Goal: Ask a question: Seek information or help from site administrators or community

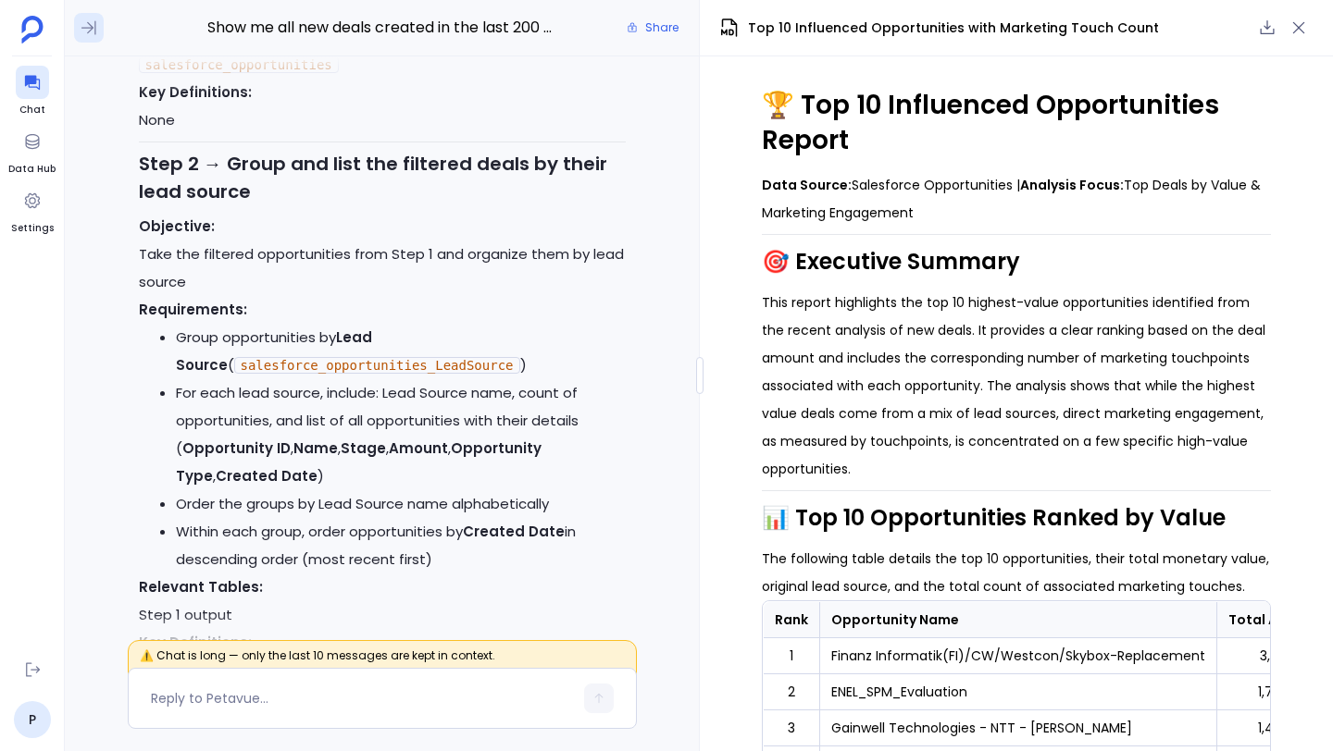
click at [90, 27] on icon at bounding box center [88, 28] width 15 height 14
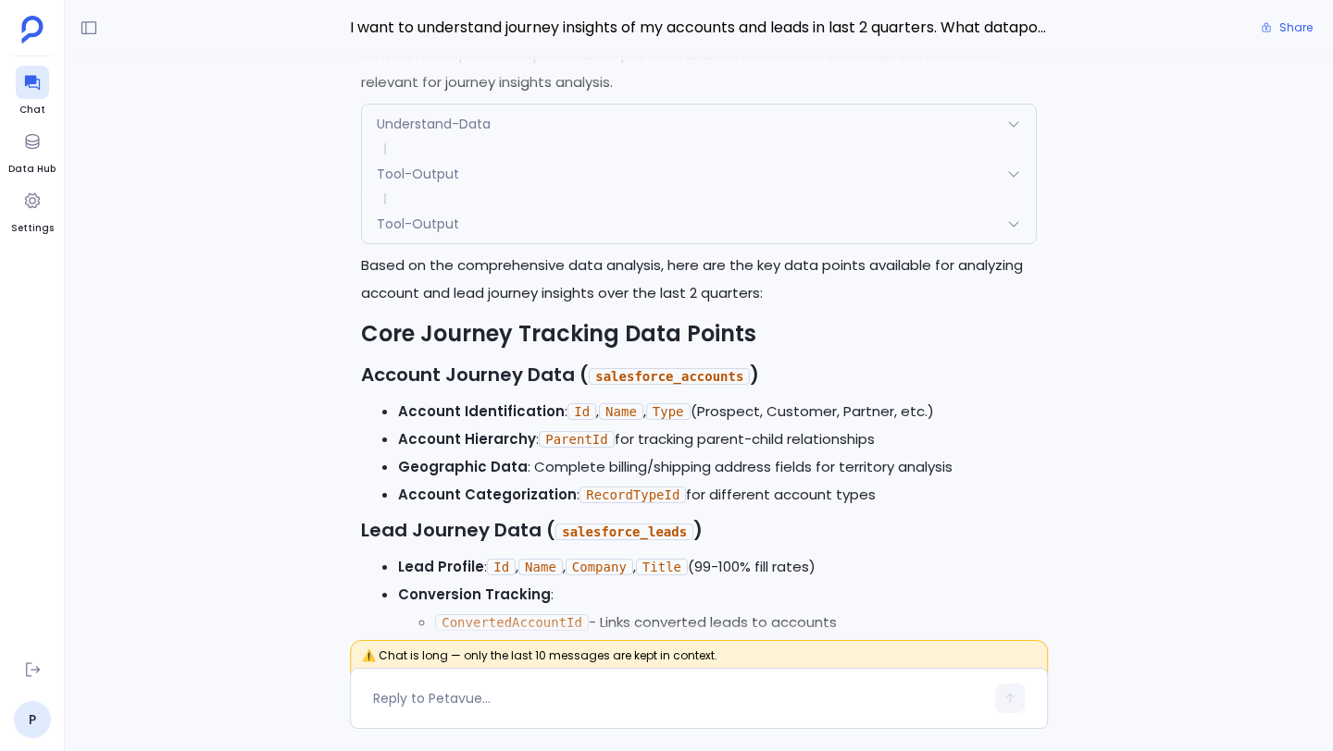
scroll to position [-13594, 0]
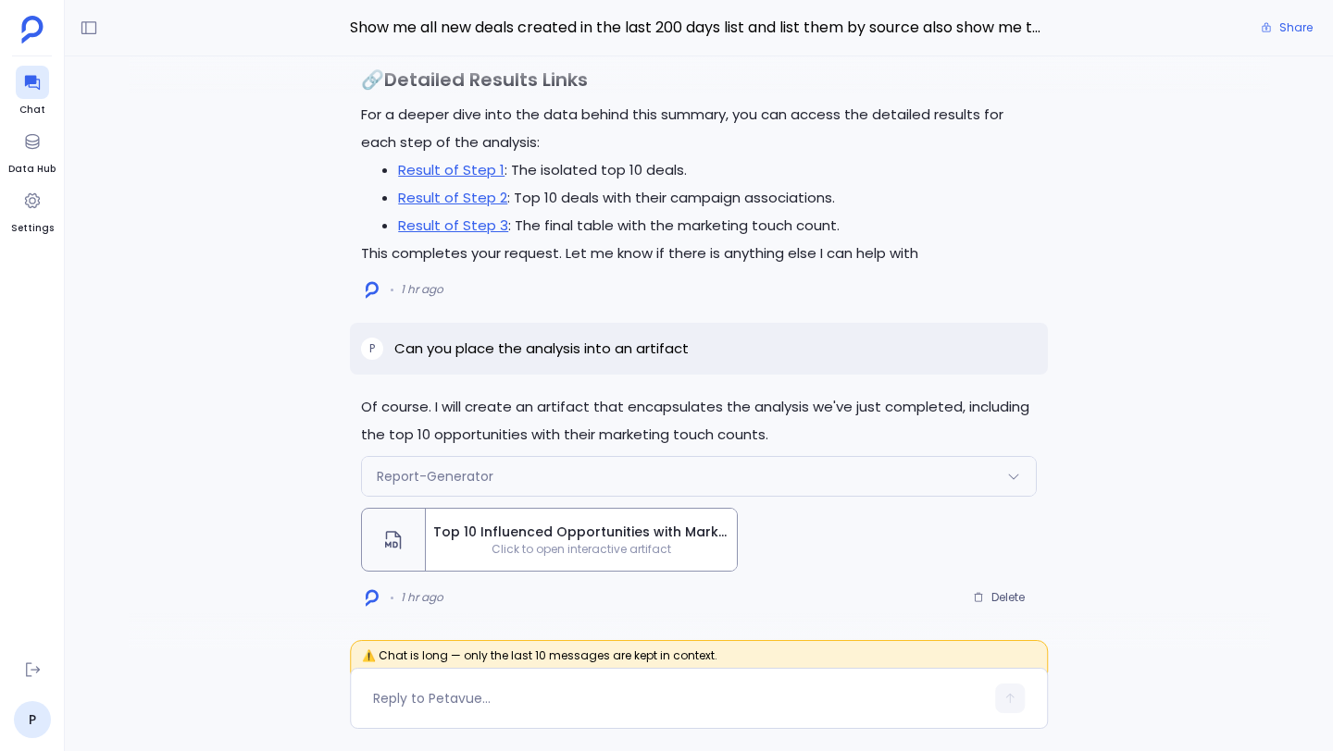
click at [609, 544] on span "Click to open interactive artifact" at bounding box center [581, 549] width 311 height 15
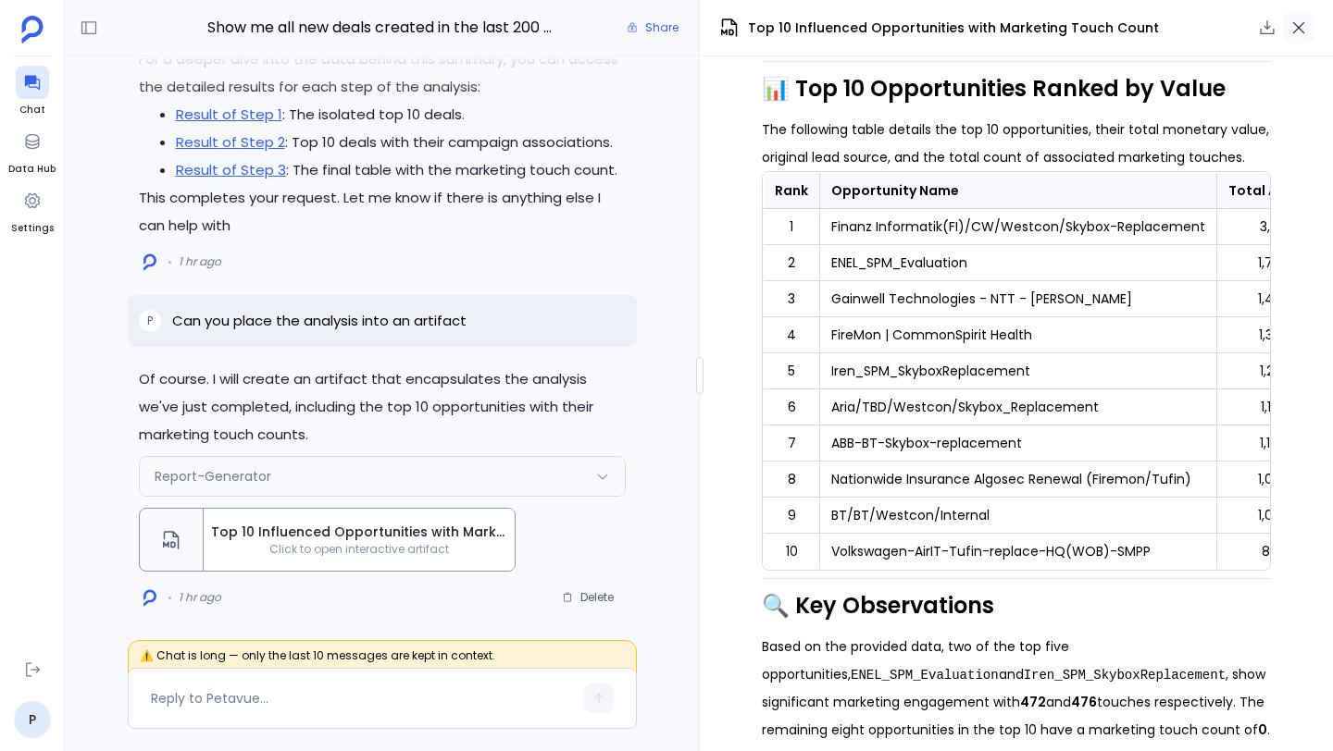
click at [1308, 31] on button "button" at bounding box center [1298, 27] width 31 height 31
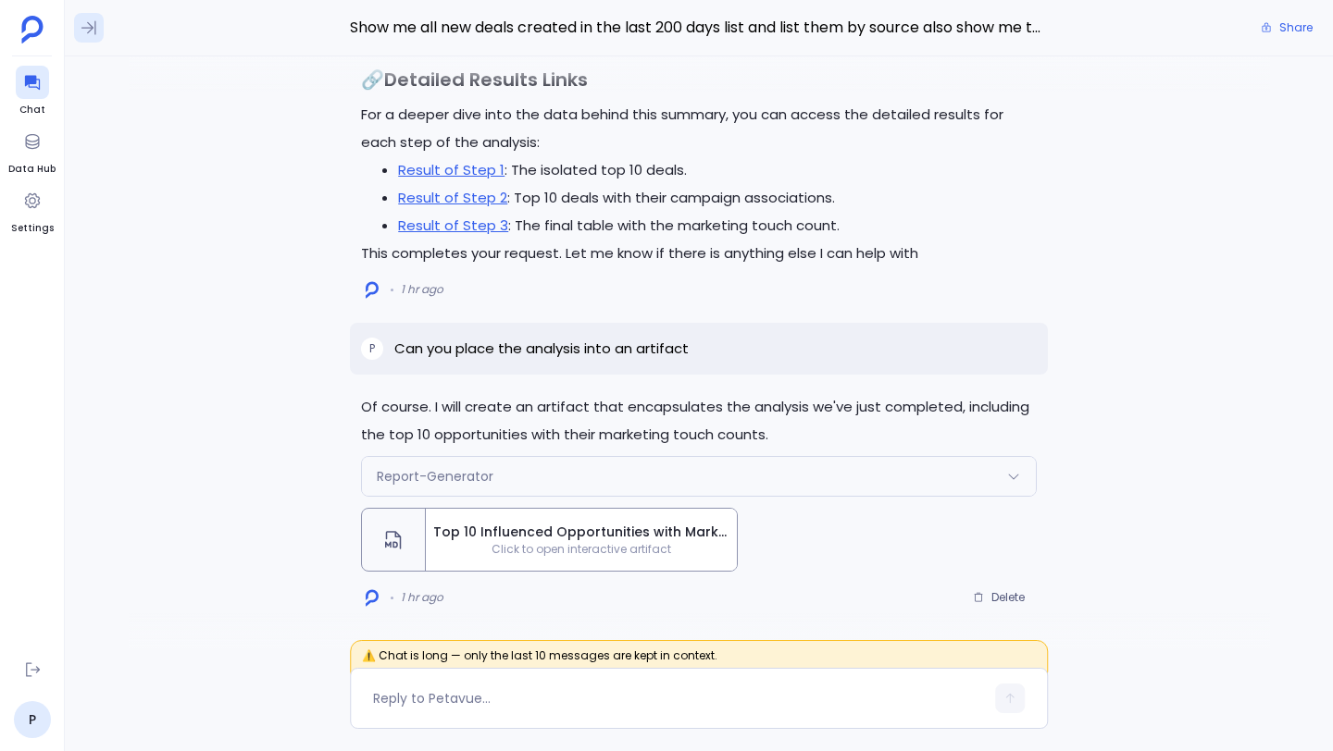
click at [92, 21] on icon at bounding box center [89, 28] width 19 height 19
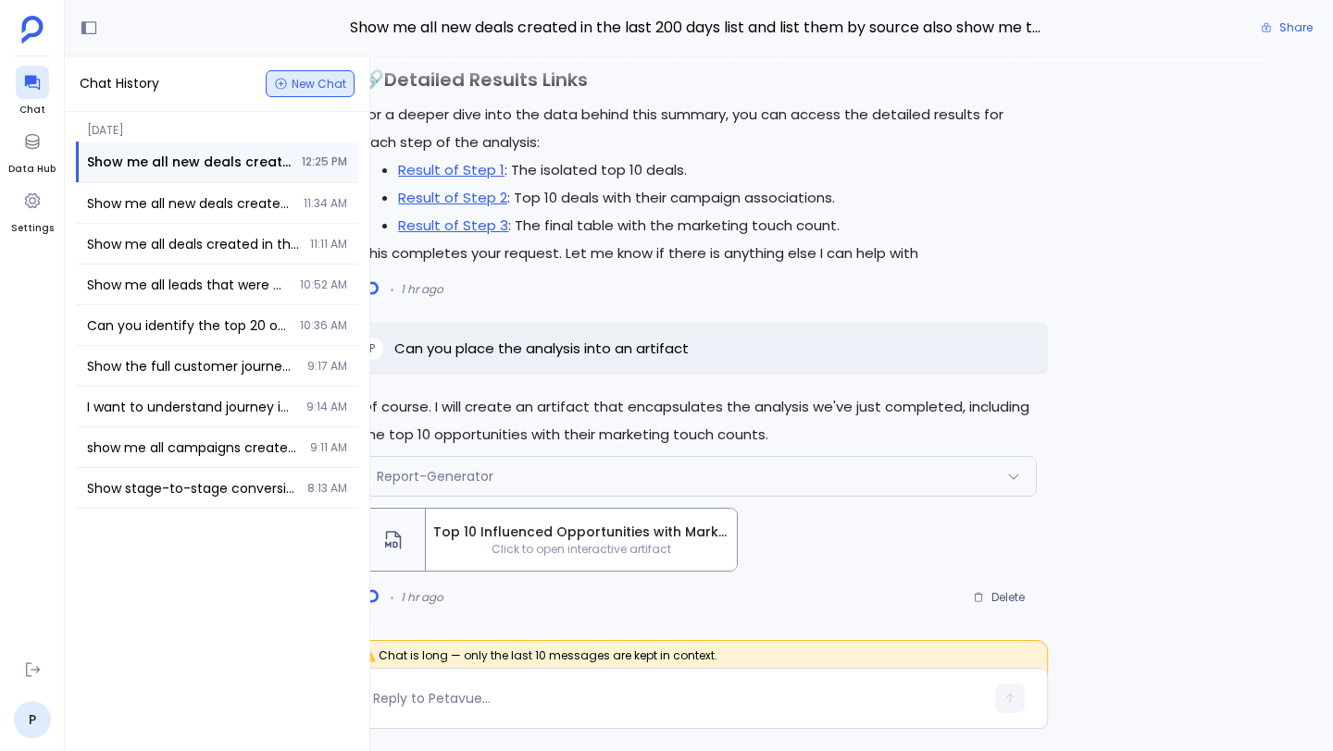
click at [302, 79] on span "New Chat" at bounding box center [319, 84] width 55 height 11
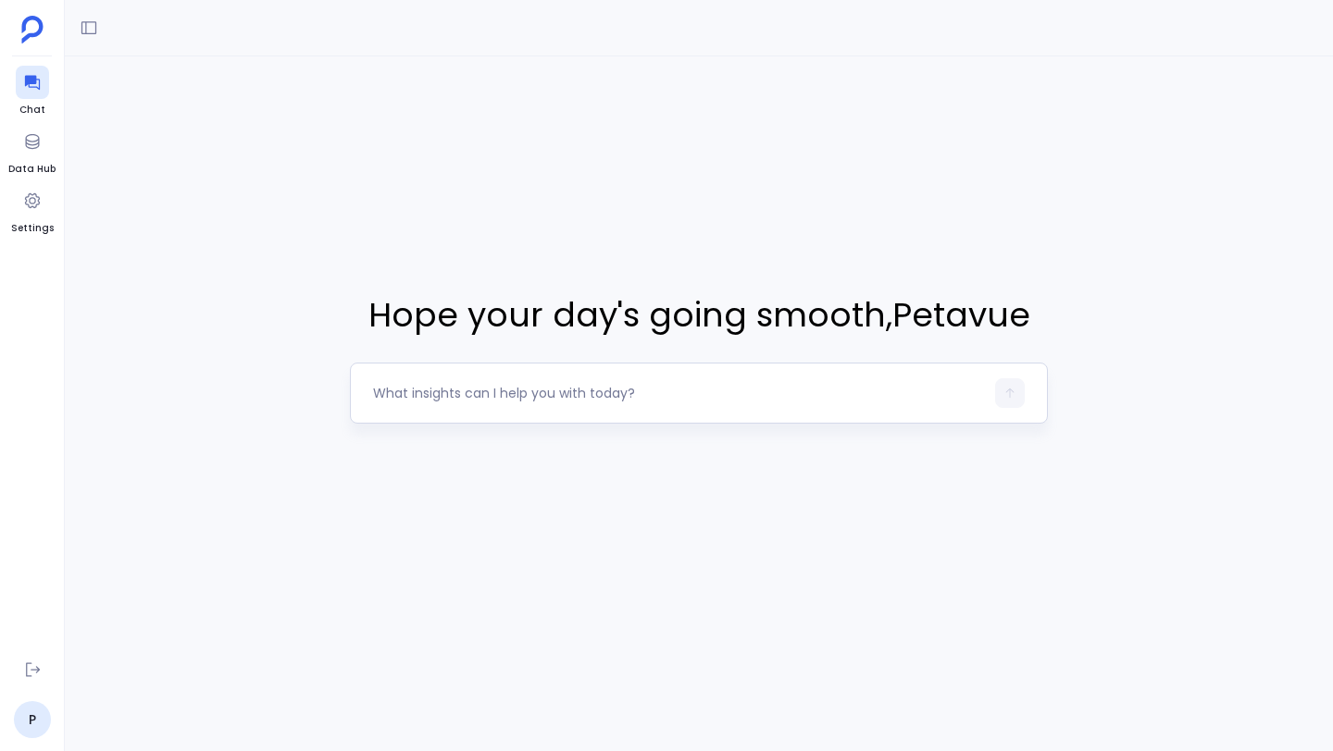
click at [498, 397] on textarea at bounding box center [678, 393] width 611 height 19
type textarea "C"
click at [490, 391] on textarea at bounding box center [678, 393] width 611 height 19
click at [494, 395] on textarea "Can you list the" at bounding box center [678, 393] width 611 height 19
click at [684, 395] on textarea "Can you list the active pipeline with a close data for 2025" at bounding box center [678, 393] width 611 height 19
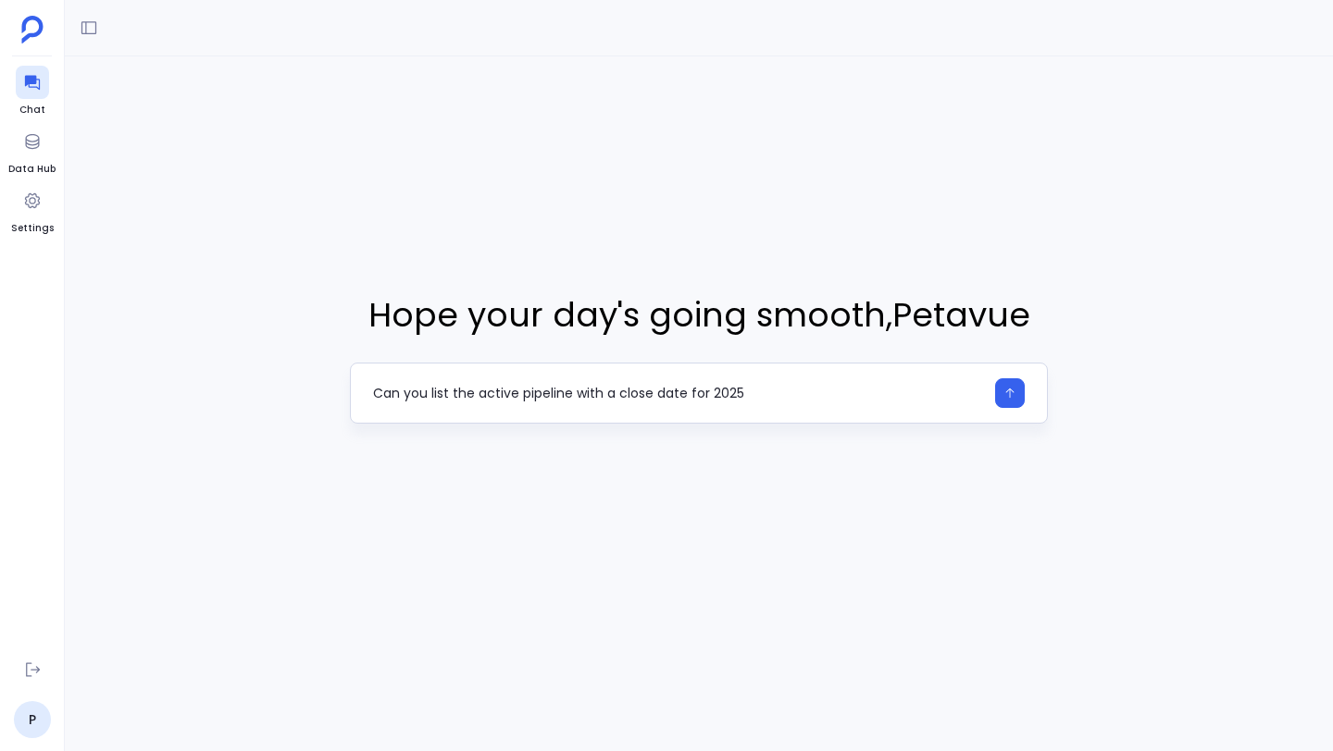
click at [778, 394] on textarea "Can you list the active pipeline with a close date for 2025" at bounding box center [678, 393] width 611 height 19
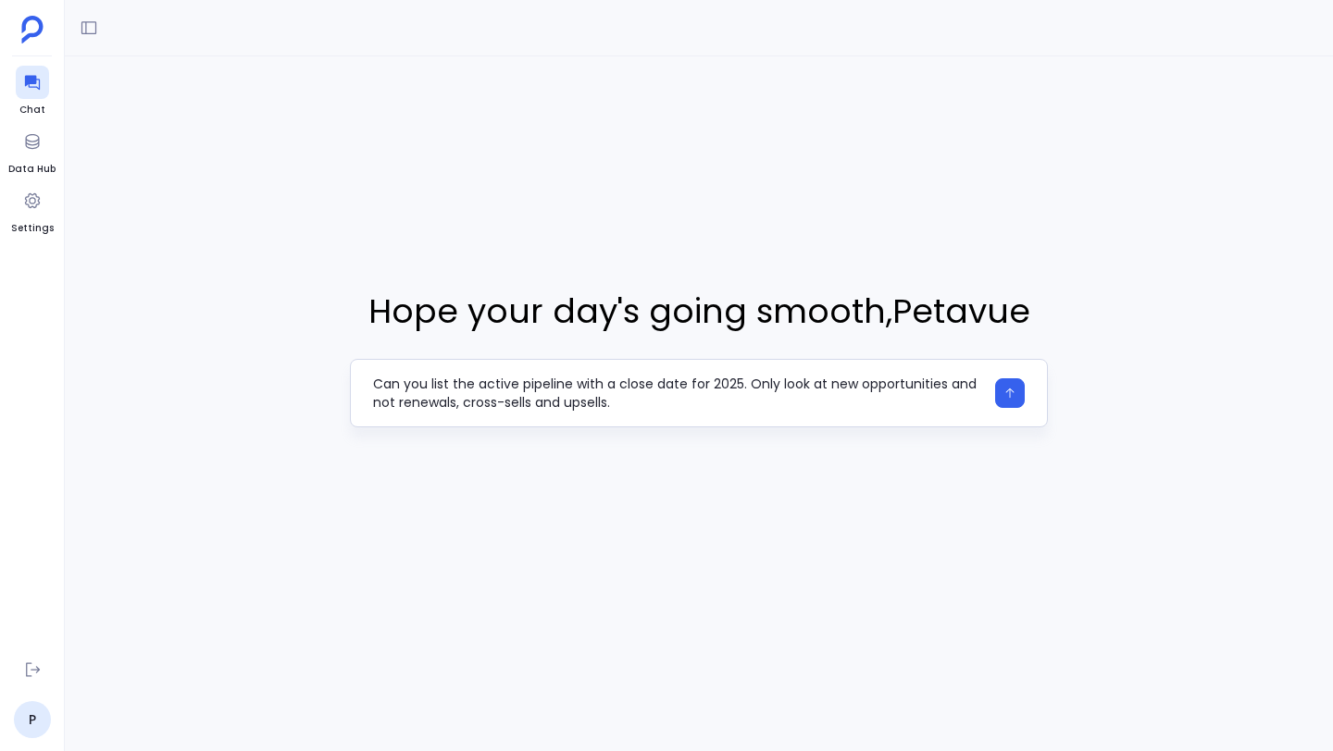
click at [775, 401] on textarea "Can you list the active pipeline with a close date for 2025. Only look at new o…" at bounding box center [678, 393] width 611 height 37
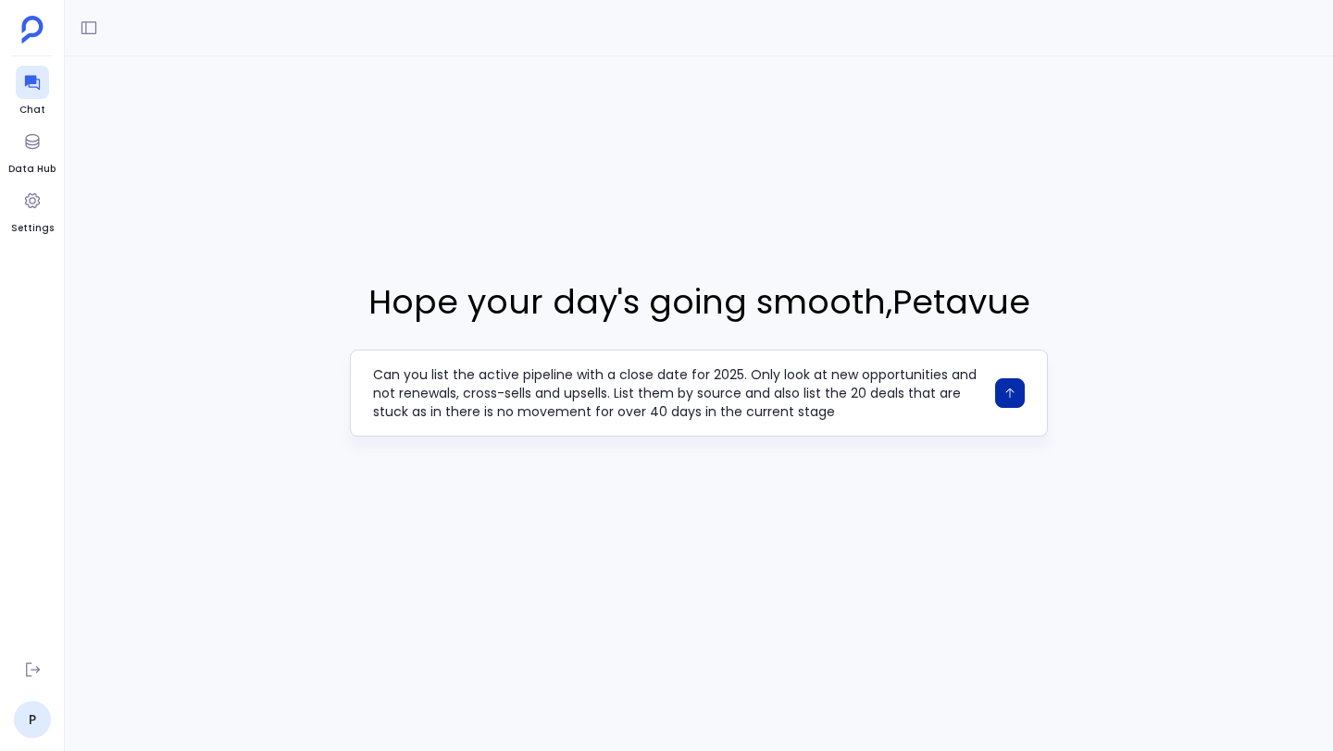
type textarea "Can you list the active pipeline with a close date for 2025. Only look at new o…"
click at [1012, 390] on icon "button" at bounding box center [1009, 393] width 13 height 13
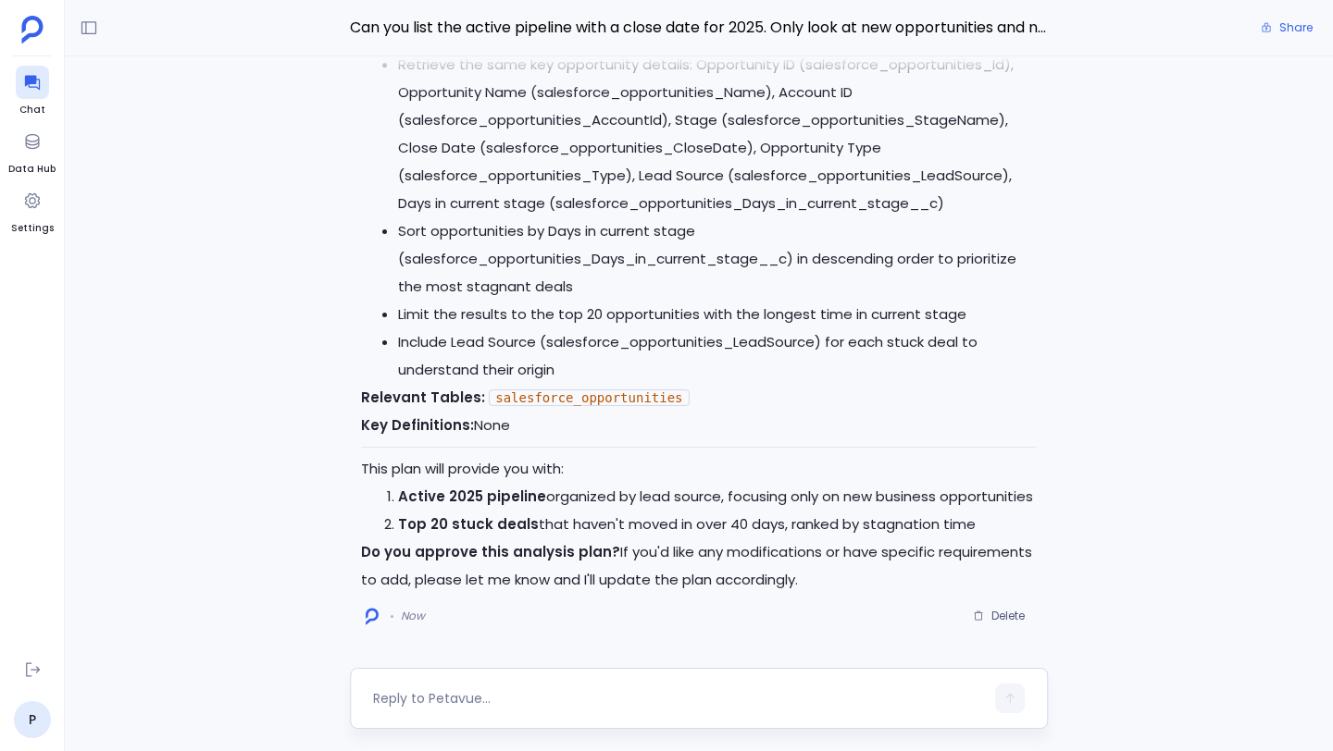
click at [531, 696] on textarea at bounding box center [678, 698] width 611 height 19
type textarea "approve"
click at [1007, 709] on button "button" at bounding box center [1010, 699] width 30 height 30
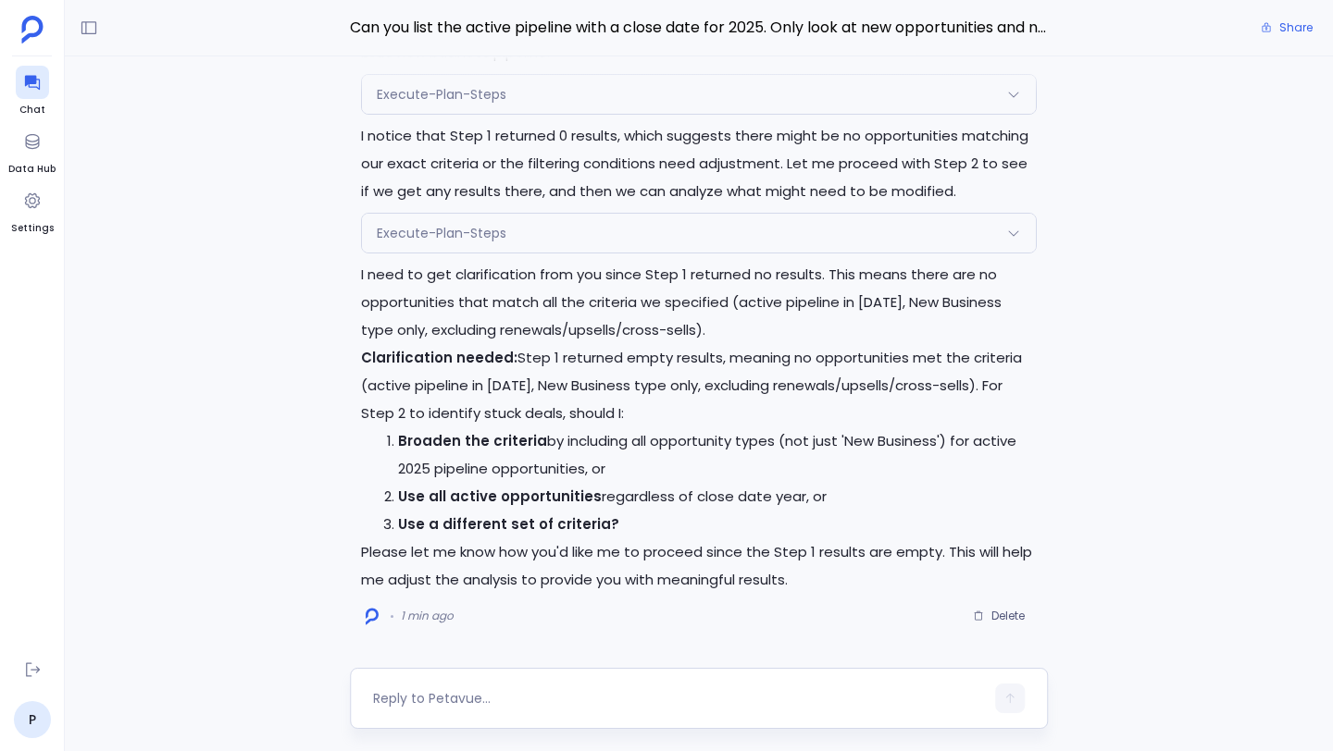
click at [604, 692] on textarea at bounding box center [678, 698] width 611 height 19
type textarea "o"
type textarea "a"
click at [511, 695] on textarea at bounding box center [678, 698] width 611 height 19
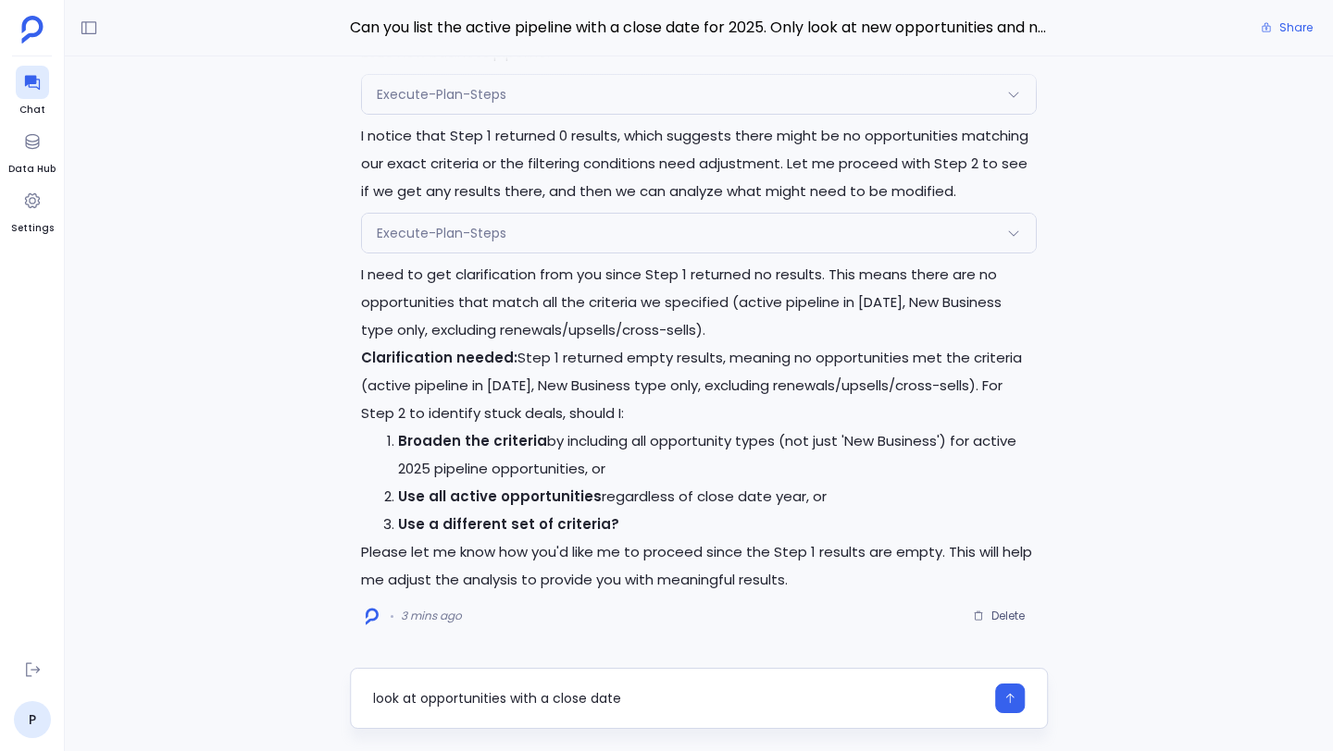
click at [422, 699] on textarea "look at opportunities with a close date" at bounding box center [678, 698] width 611 height 19
click at [713, 689] on div "look at active opportunities with a close date" at bounding box center [678, 699] width 611 height 30
click at [704, 699] on textarea "look at active opportunities with a close date" at bounding box center [678, 698] width 611 height 19
type textarea "look at active opportunities with a close date in 2025 and have marketing touch…"
click at [1018, 702] on button "button" at bounding box center [1010, 699] width 30 height 30
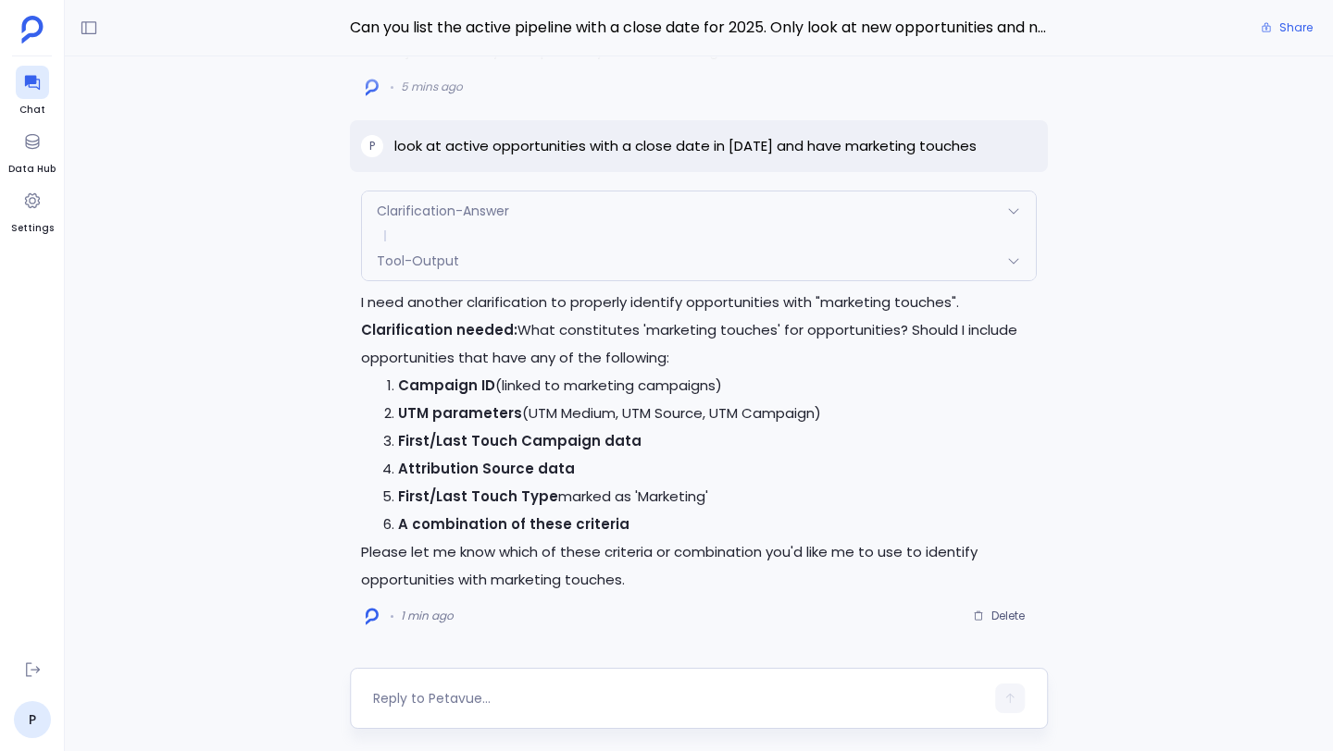
click at [564, 689] on textarea at bounding box center [678, 698] width 611 height 19
type textarea "6"
click at [1013, 707] on button "button" at bounding box center [1010, 699] width 30 height 30
